Goal: Find specific page/section: Find specific page/section

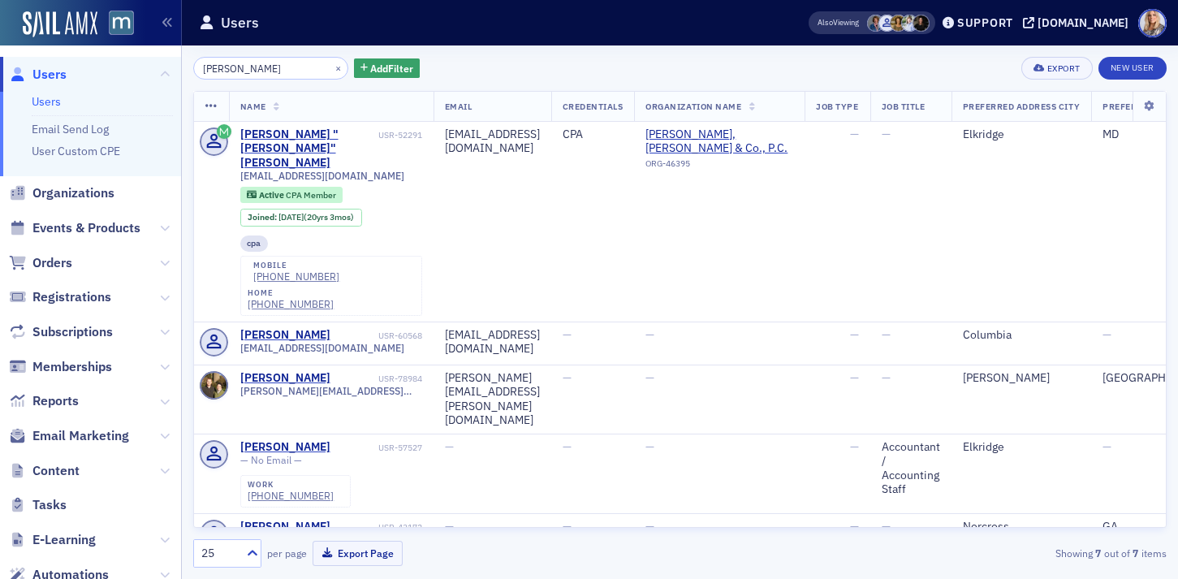
click at [51, 103] on link "Users" at bounding box center [46, 101] width 29 height 15
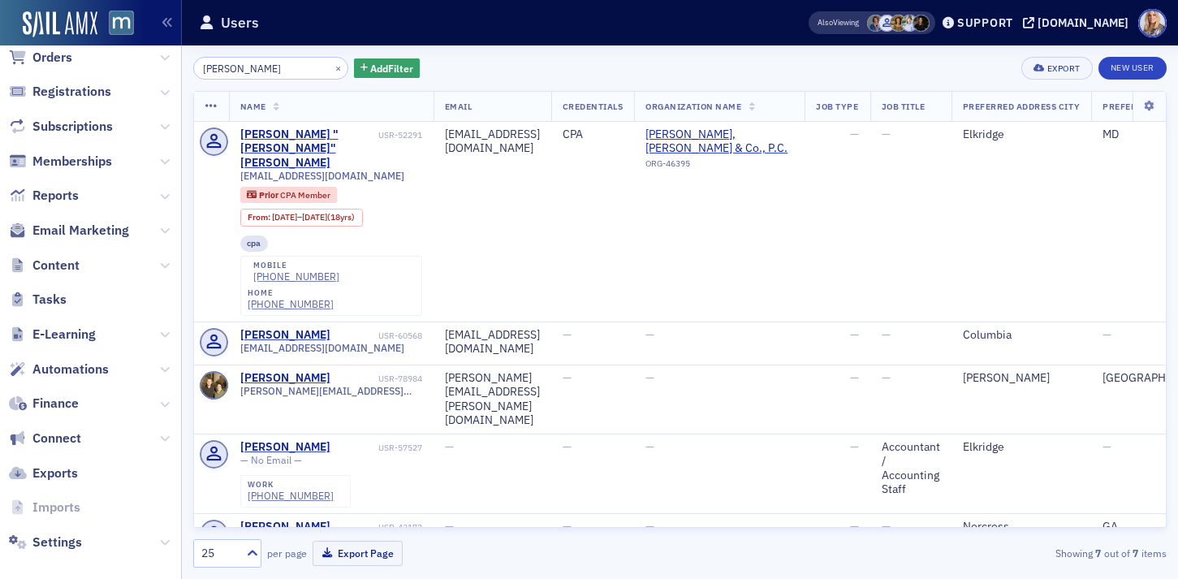
scroll to position [206, 0]
click at [162, 229] on icon at bounding box center [165, 230] width 10 height 10
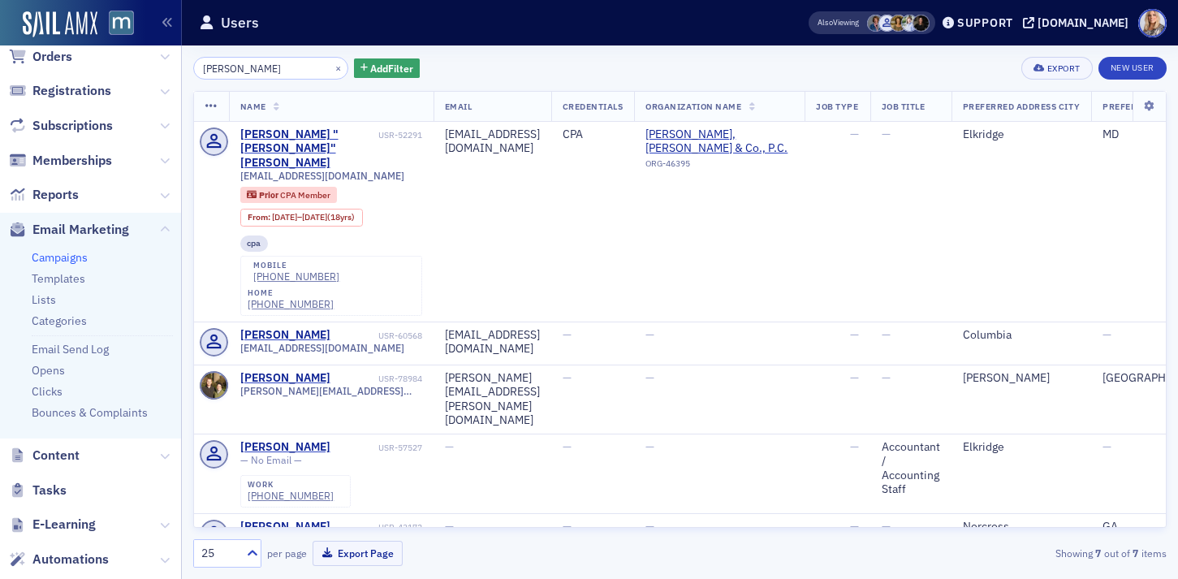
click at [68, 258] on link "Campaigns" at bounding box center [60, 257] width 56 height 15
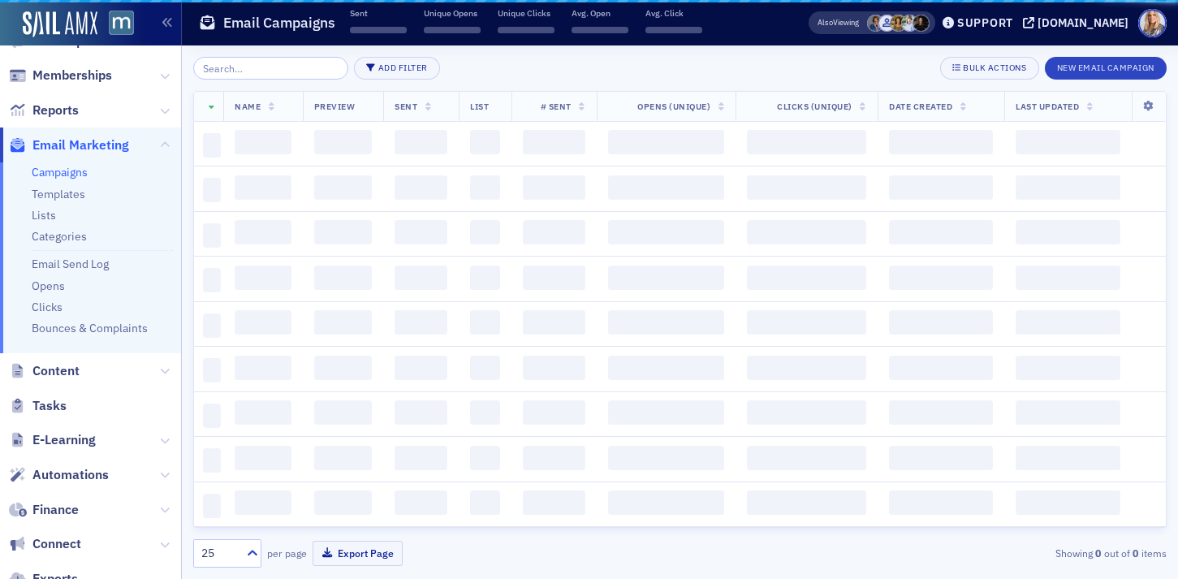
scroll to position [122, 0]
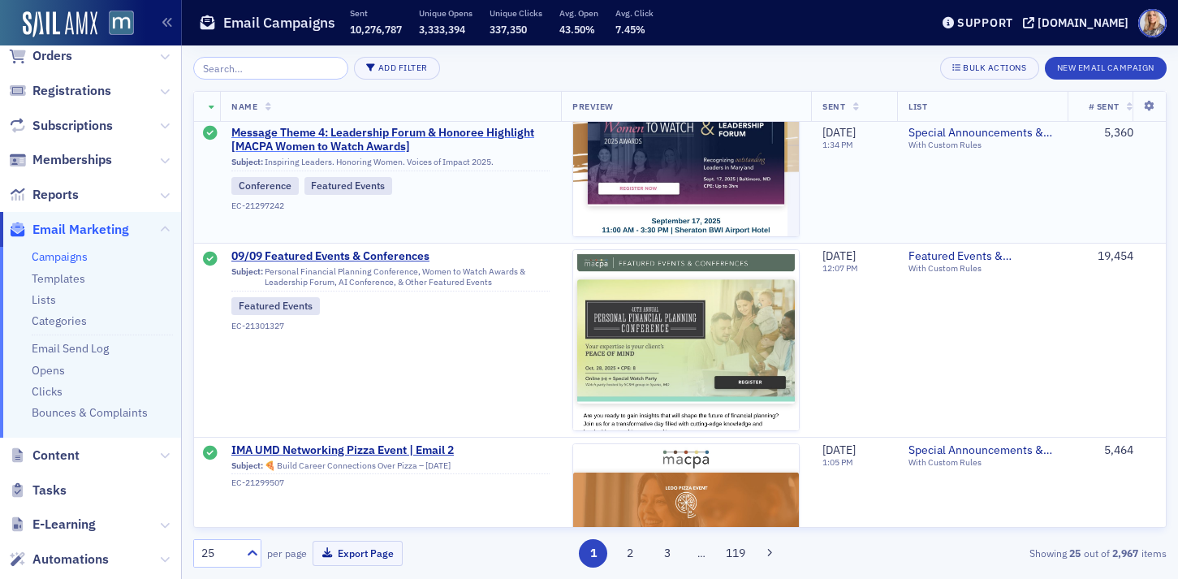
scroll to position [4446, 0]
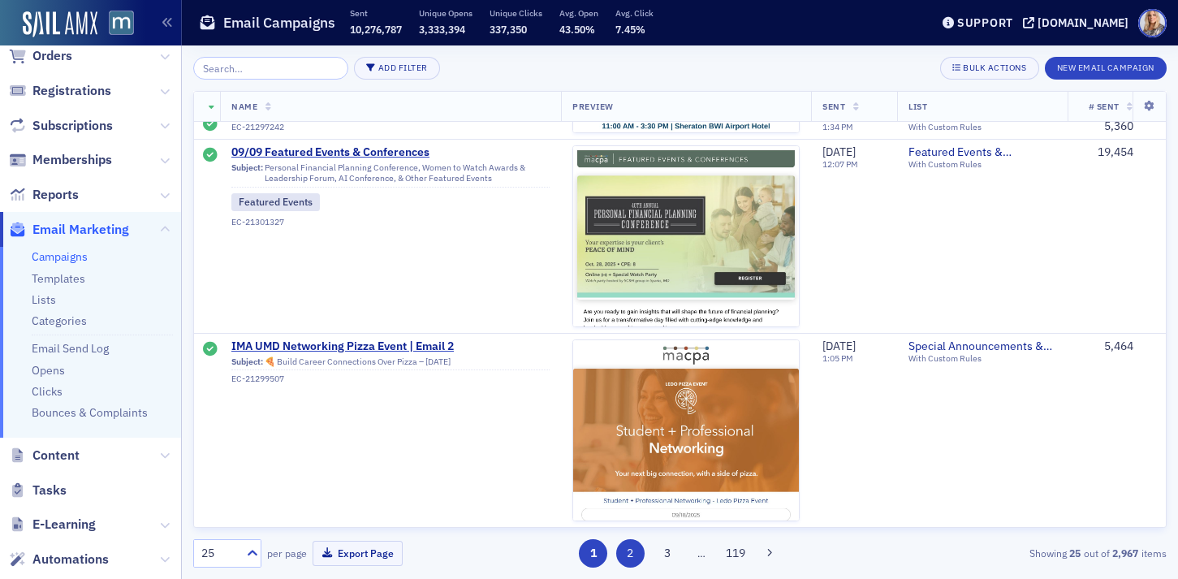
click at [633, 551] on button "2" at bounding box center [630, 553] width 28 height 28
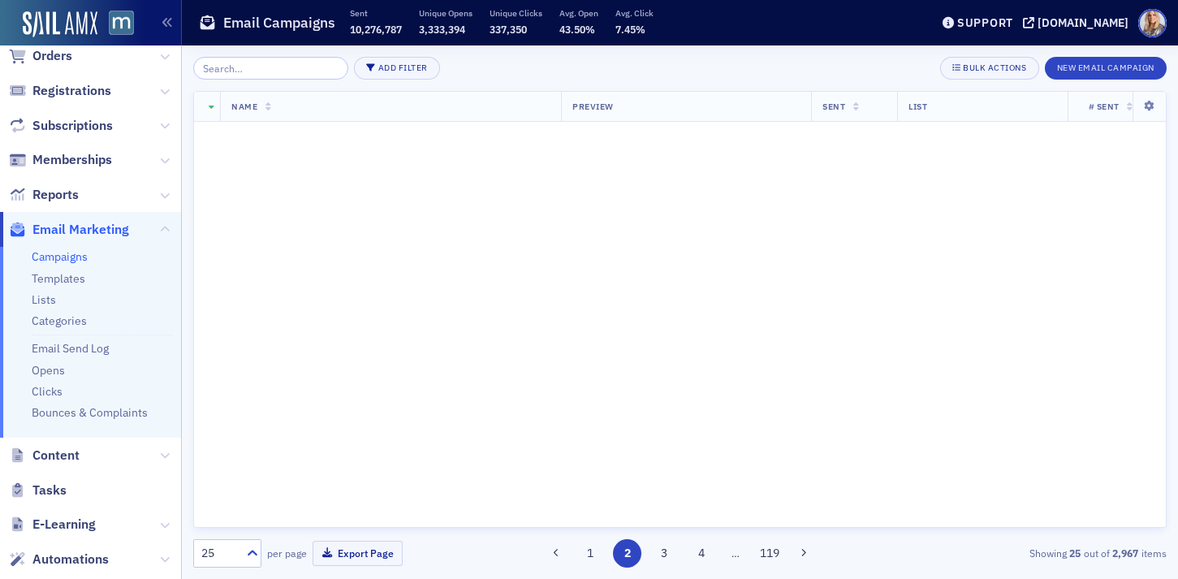
scroll to position [0, 0]
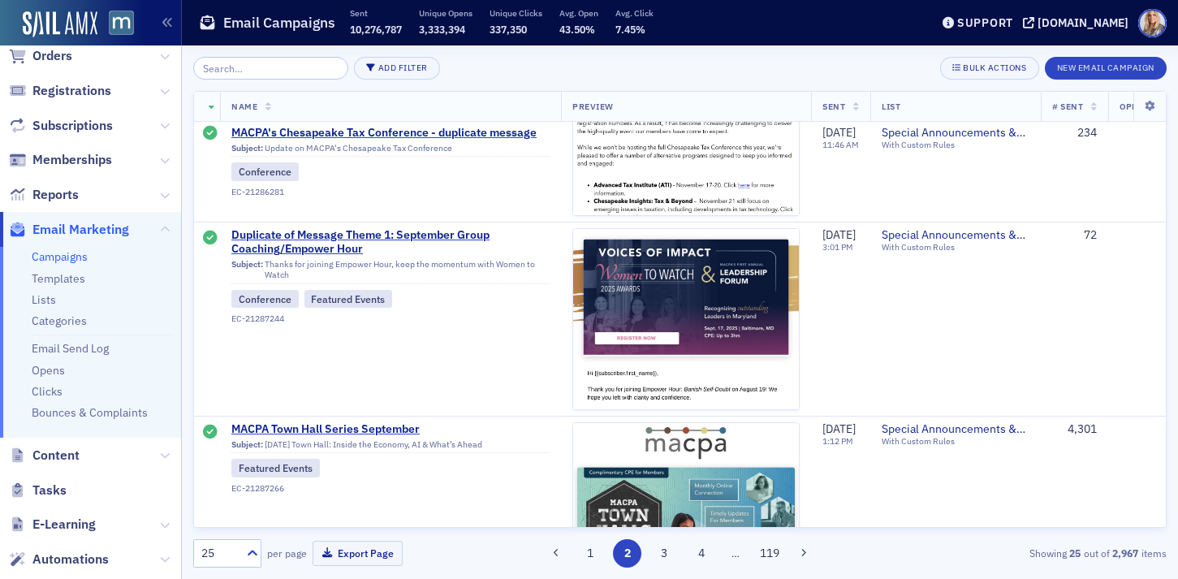
scroll to position [4446, 0]
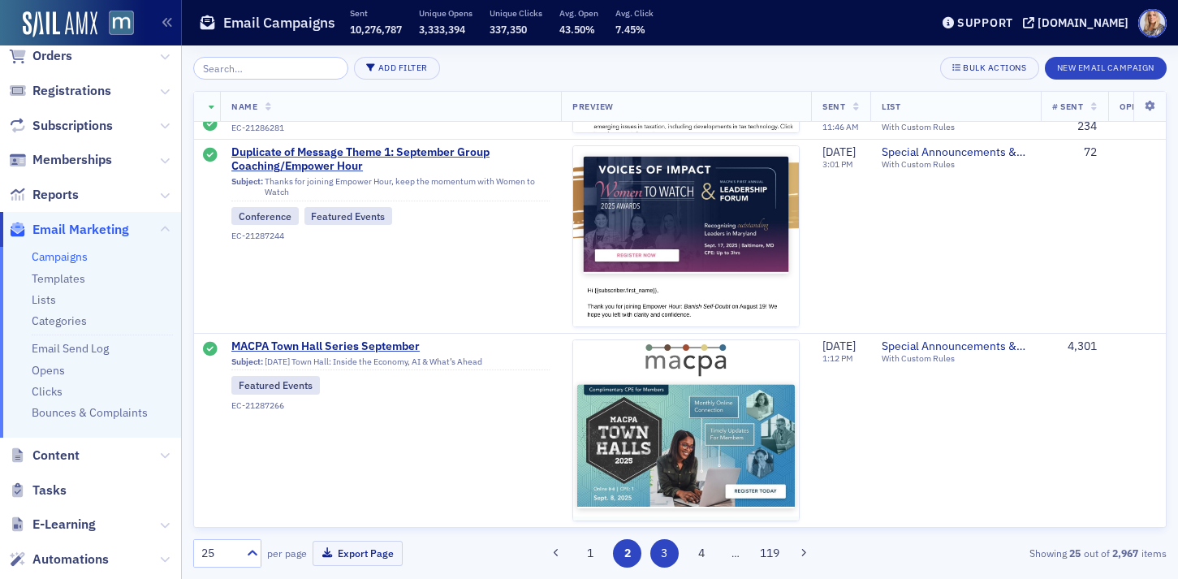
click at [662, 552] on button "3" at bounding box center [665, 553] width 28 height 28
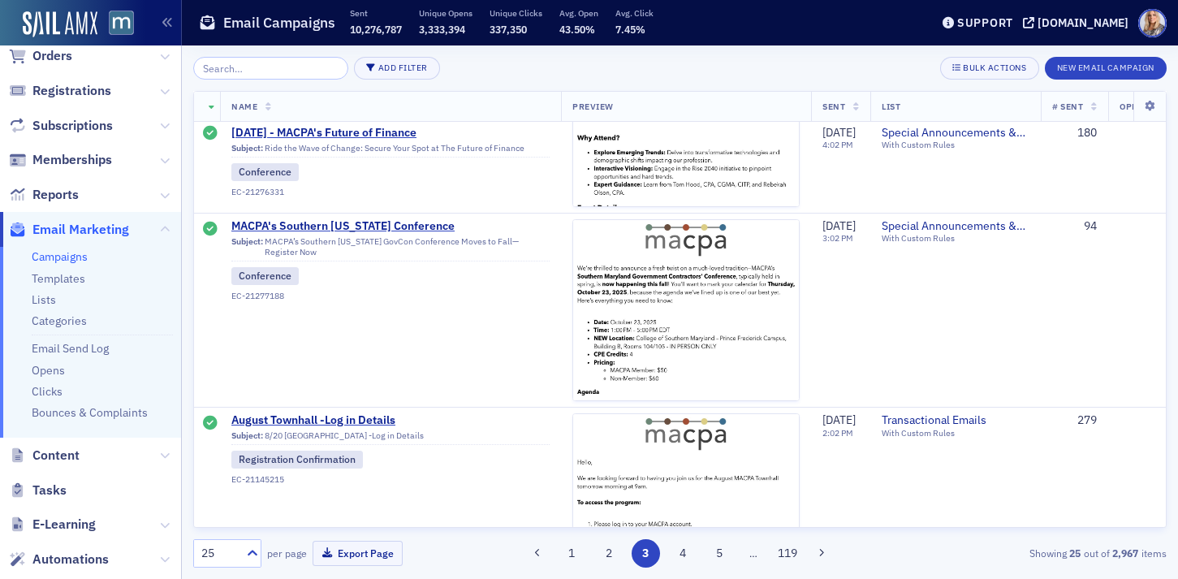
scroll to position [4446, 0]
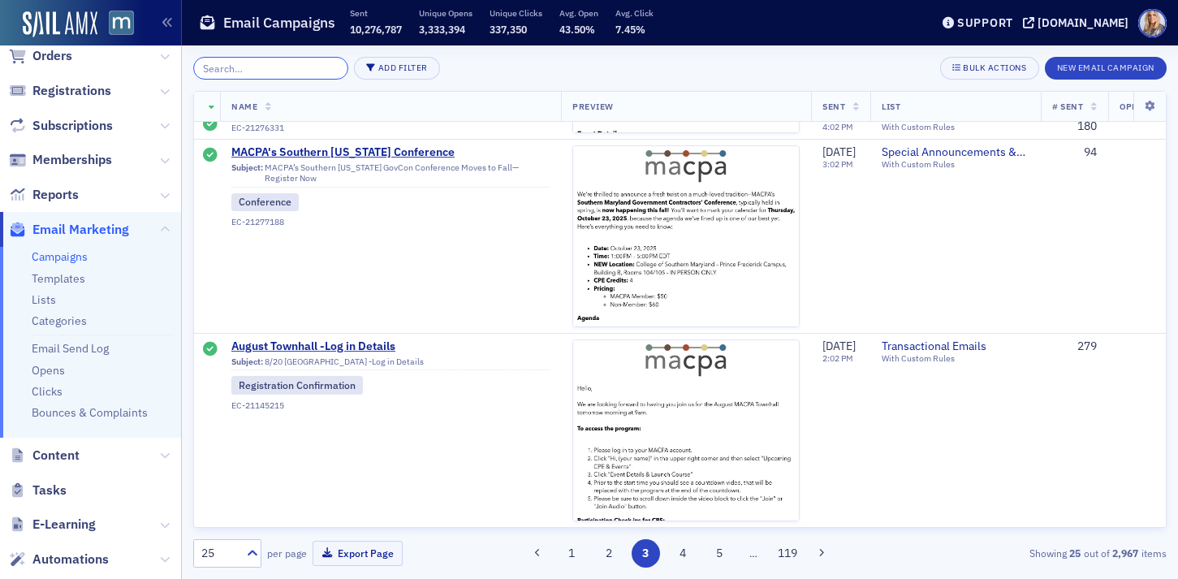
click at [288, 61] on input "search" at bounding box center [270, 68] width 155 height 23
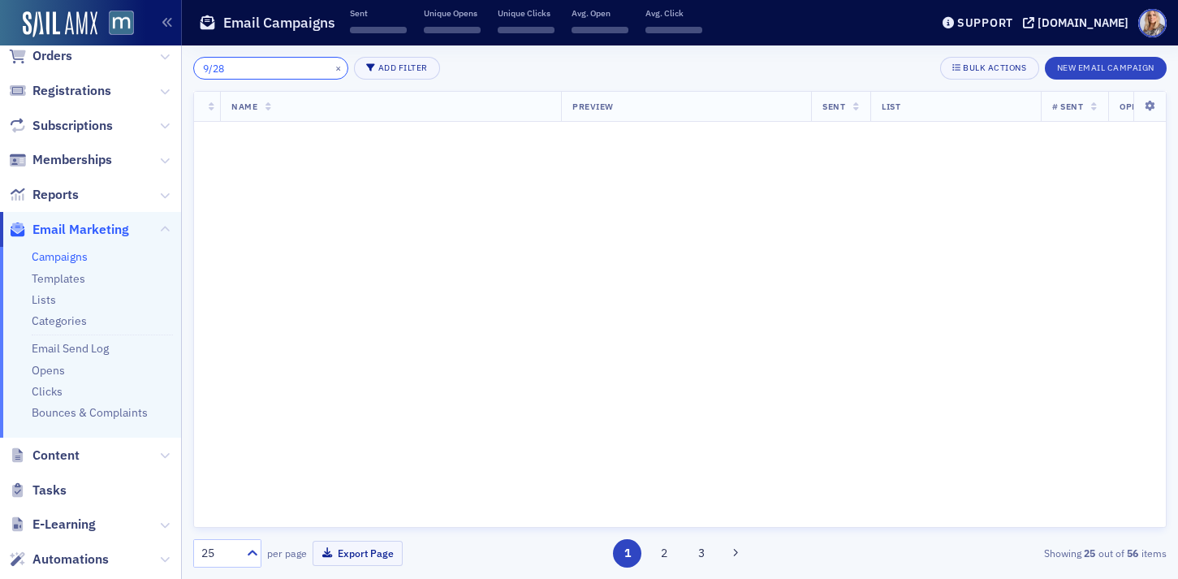
scroll to position [4446, 0]
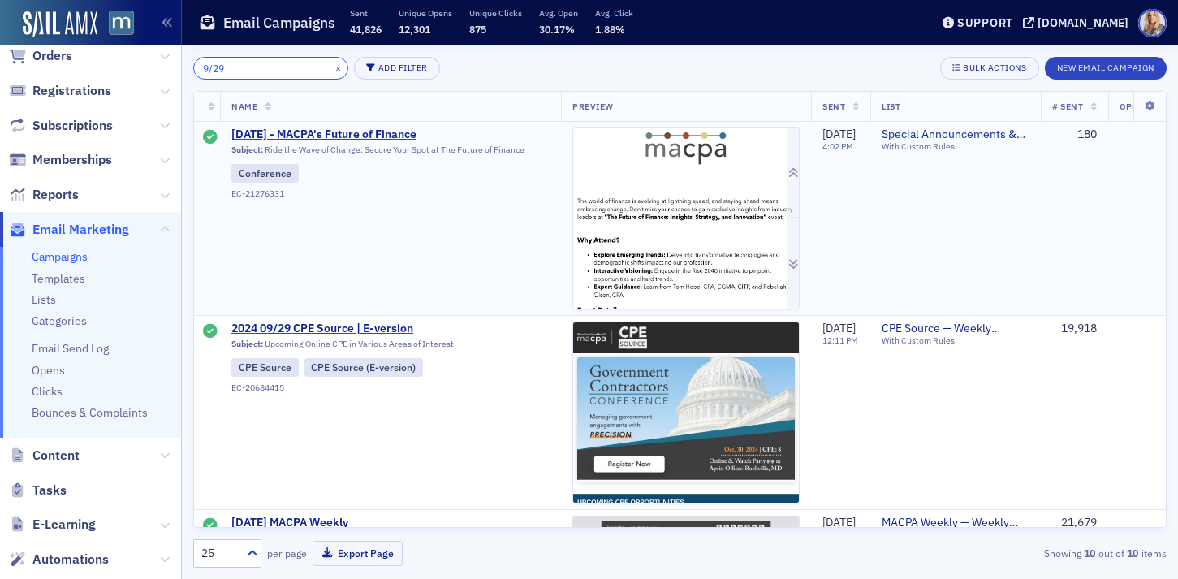
type input "9/29"
click at [676, 218] on img at bounding box center [686, 413] width 226 height 571
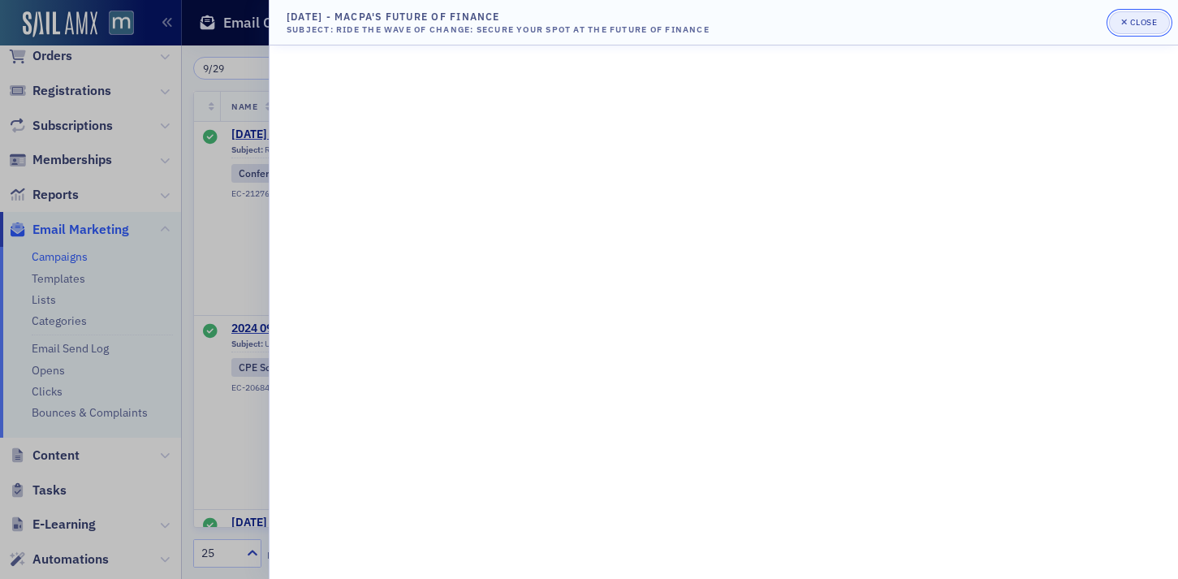
click at [1133, 23] on div "Close" at bounding box center [1144, 22] width 28 height 9
